Goal: Transaction & Acquisition: Subscribe to service/newsletter

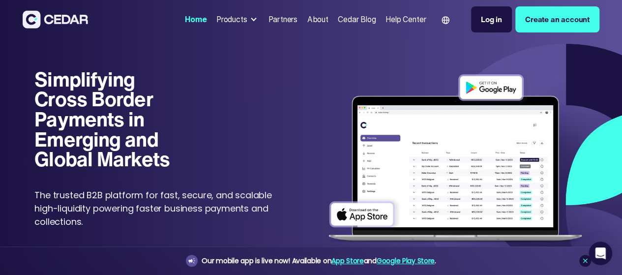
click at [216, 25] on div "Products" at bounding box center [231, 19] width 31 height 11
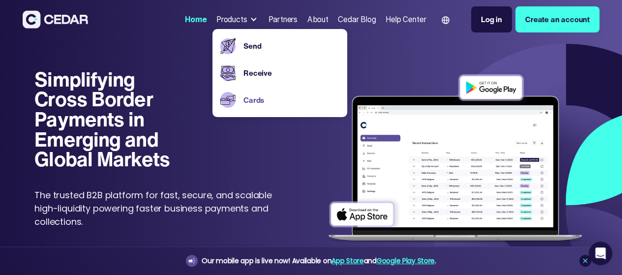
click at [244, 106] on link "Cards" at bounding box center [292, 99] width 96 height 11
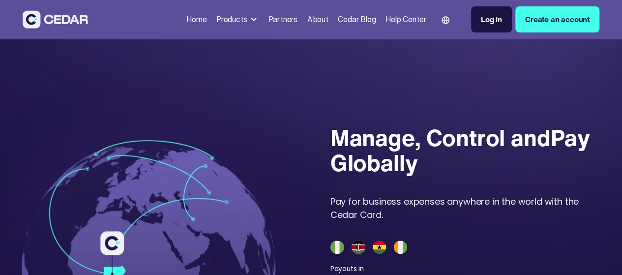
scroll to position [336, 0]
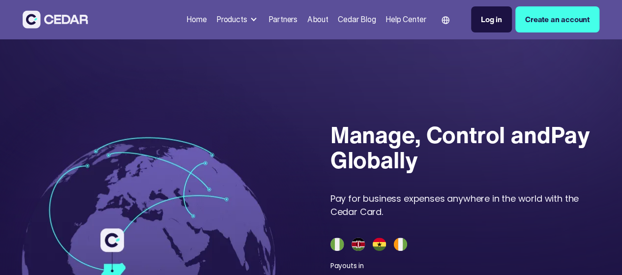
click at [592, 173] on section "**********" at bounding box center [311, 205] width 622 height 1082
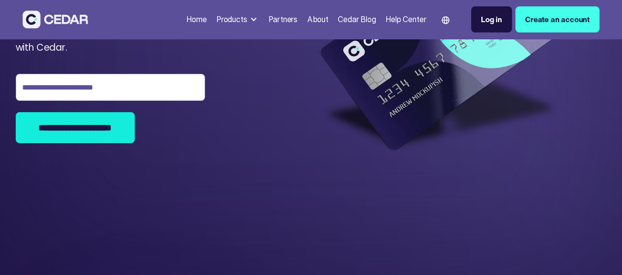
scroll to position [0, 0]
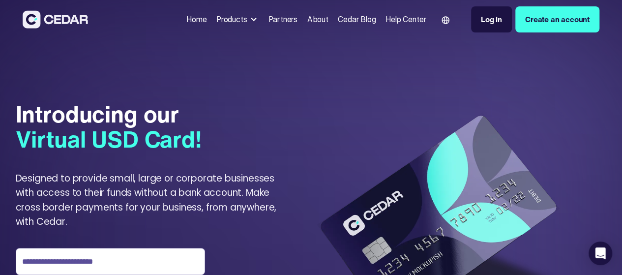
click at [216, 25] on div "Products" at bounding box center [231, 19] width 31 height 11
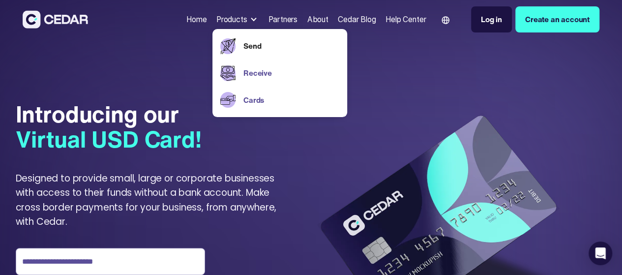
click at [244, 79] on link "Receive" at bounding box center [292, 72] width 96 height 11
click at [146, 188] on div "**********" at bounding box center [154, 213] width 277 height 257
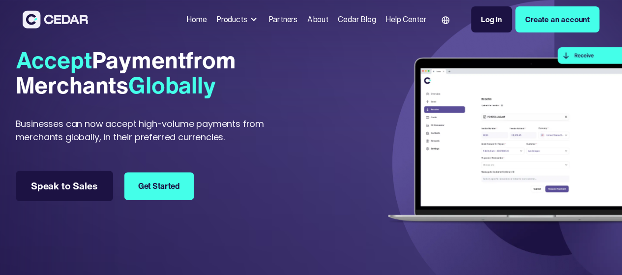
click at [193, 180] on link "Get Started" at bounding box center [158, 186] width 69 height 28
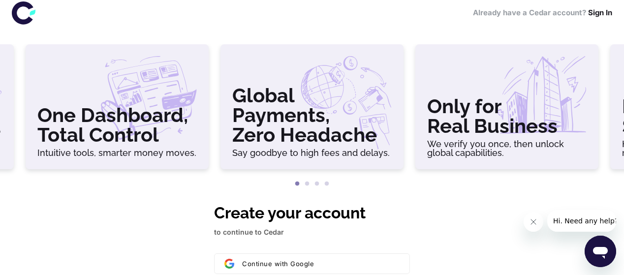
scroll to position [10, 0]
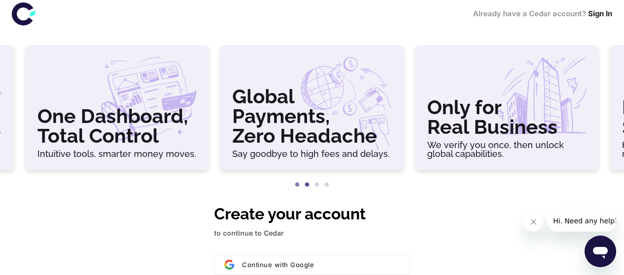
click at [311, 186] on button "2" at bounding box center [307, 185] width 10 height 10
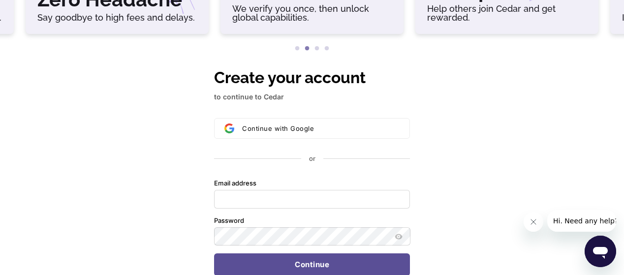
scroll to position [151, 0]
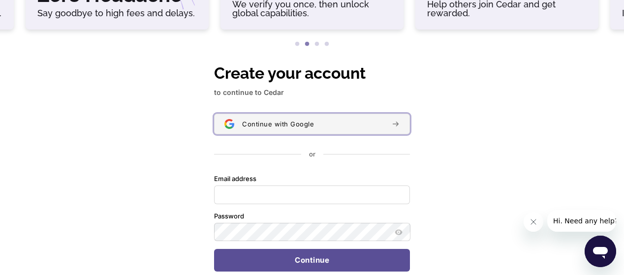
click at [294, 125] on span "Continue with Google" at bounding box center [278, 124] width 72 height 8
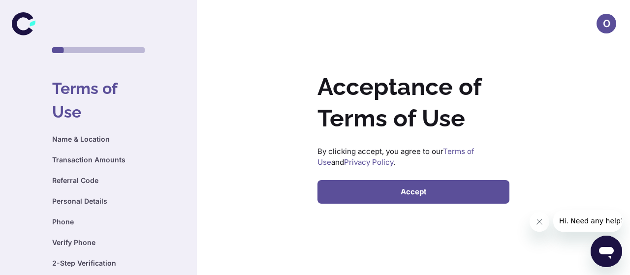
click at [363, 193] on button "Accept" at bounding box center [413, 192] width 192 height 24
